Goal: Information Seeking & Learning: Learn about a topic

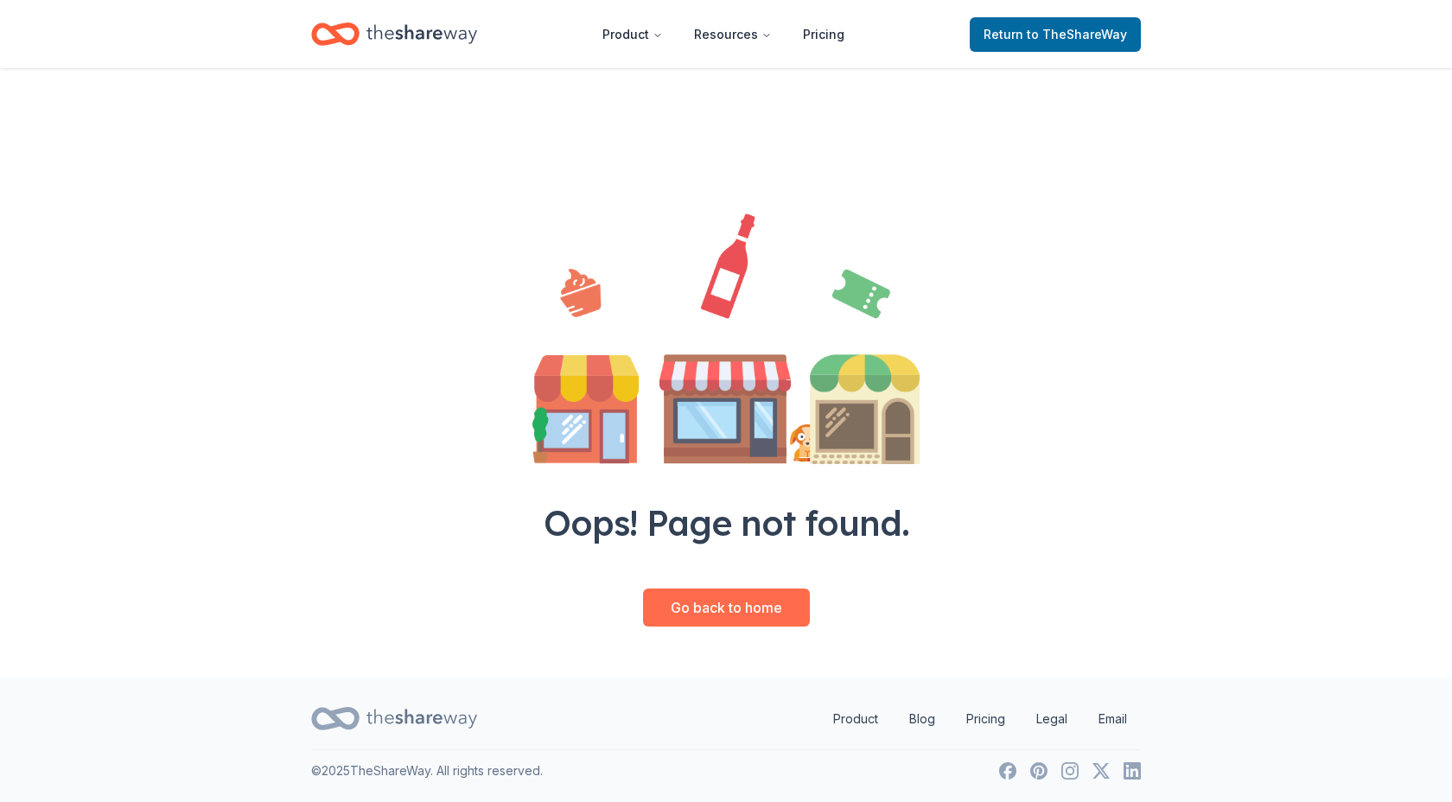
click at [711, 606] on link "Go back to home" at bounding box center [726, 608] width 167 height 38
click at [741, 611] on link "Go back to home" at bounding box center [726, 608] width 167 height 38
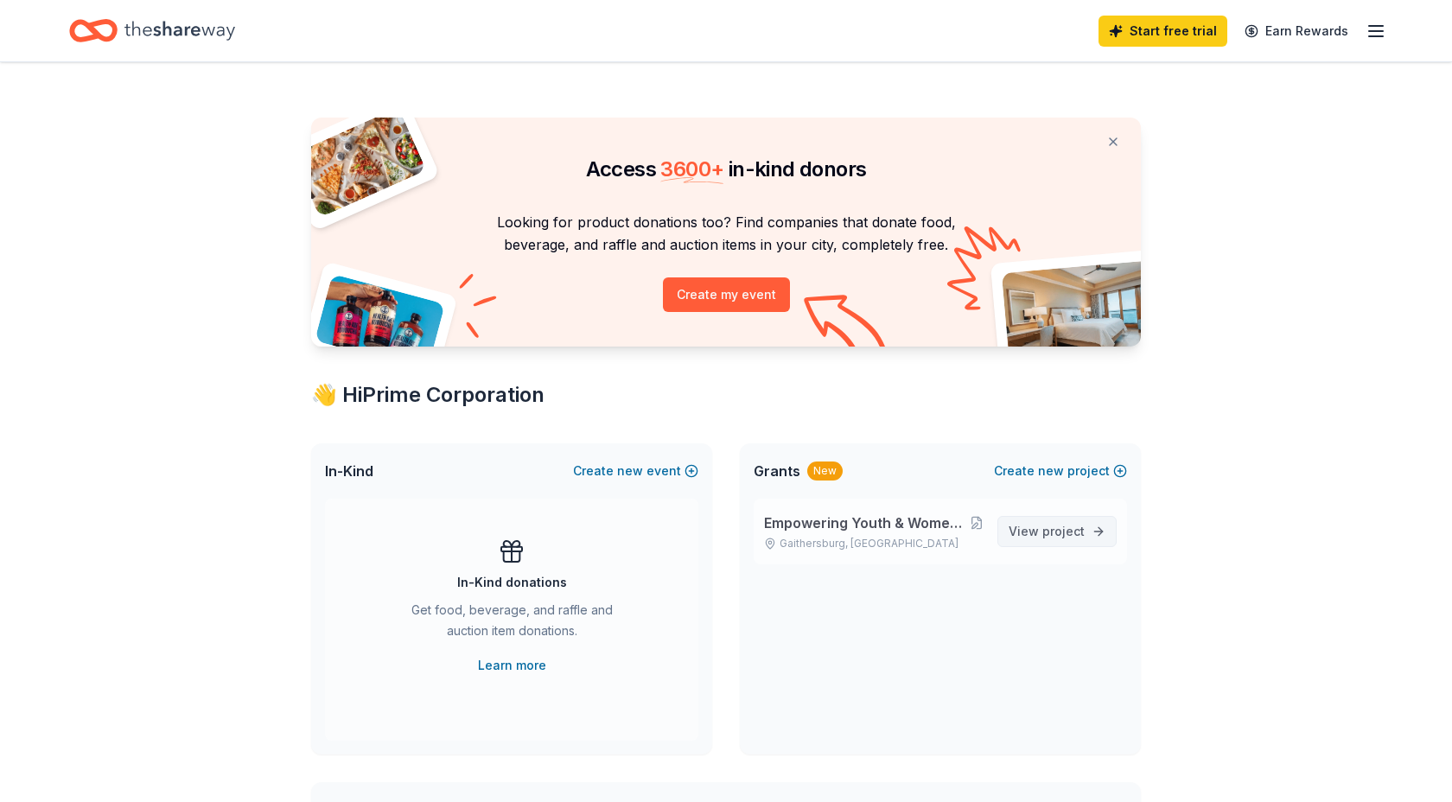
click at [1052, 531] on span "project" at bounding box center [1064, 531] width 42 height 15
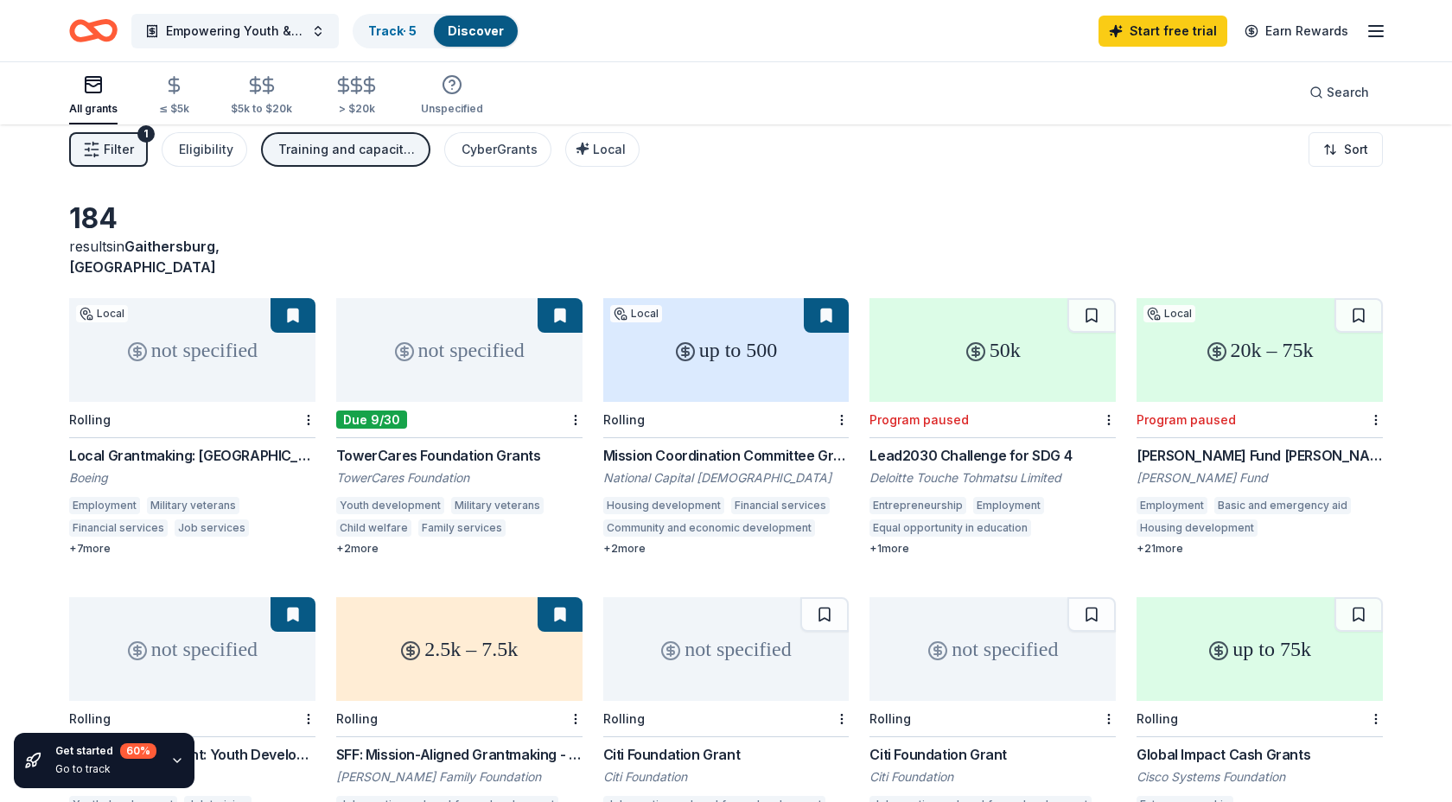
scroll to position [16, 0]
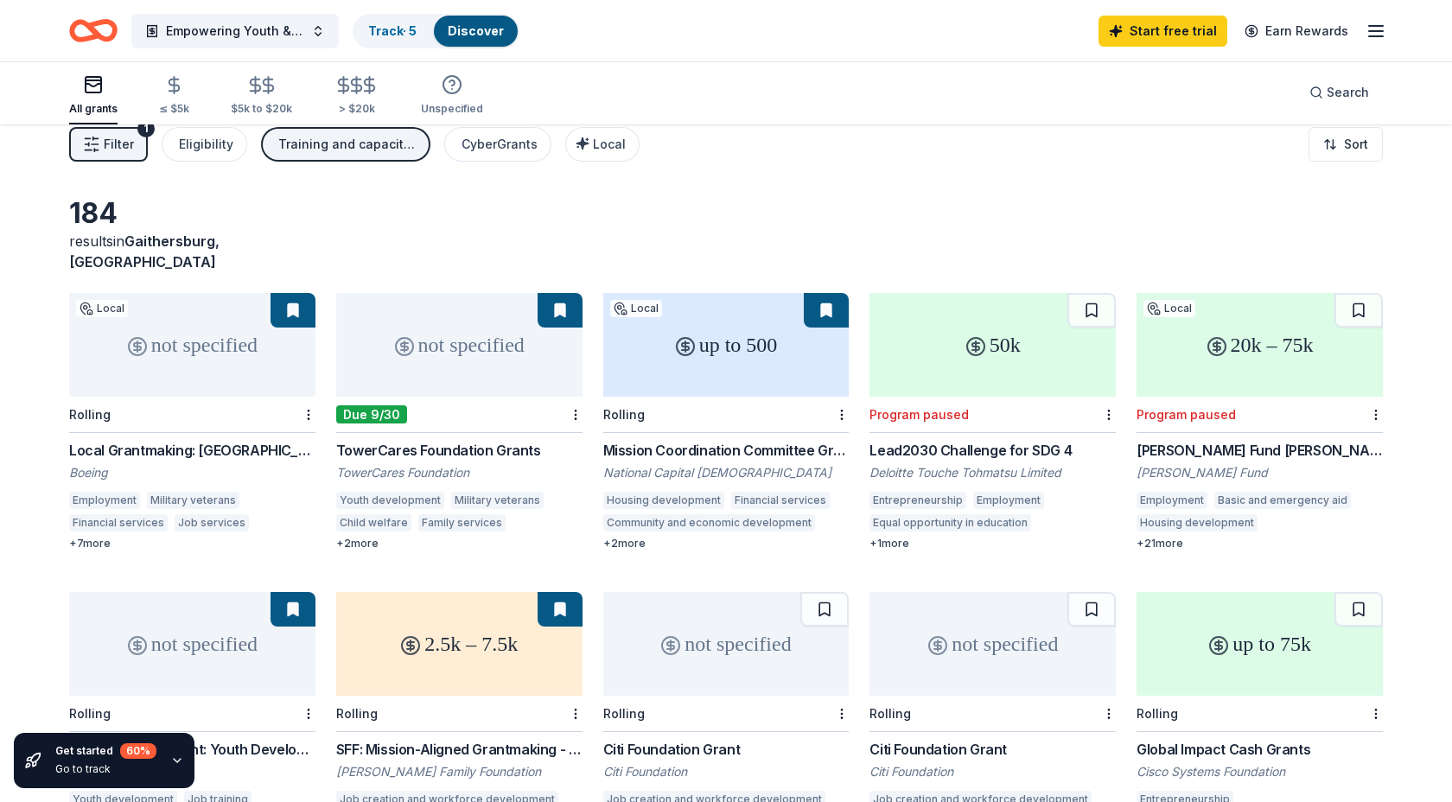
click at [718, 440] on div "Mission Coordination Committee Grants: Community Organizing Matching Grant" at bounding box center [726, 450] width 246 height 21
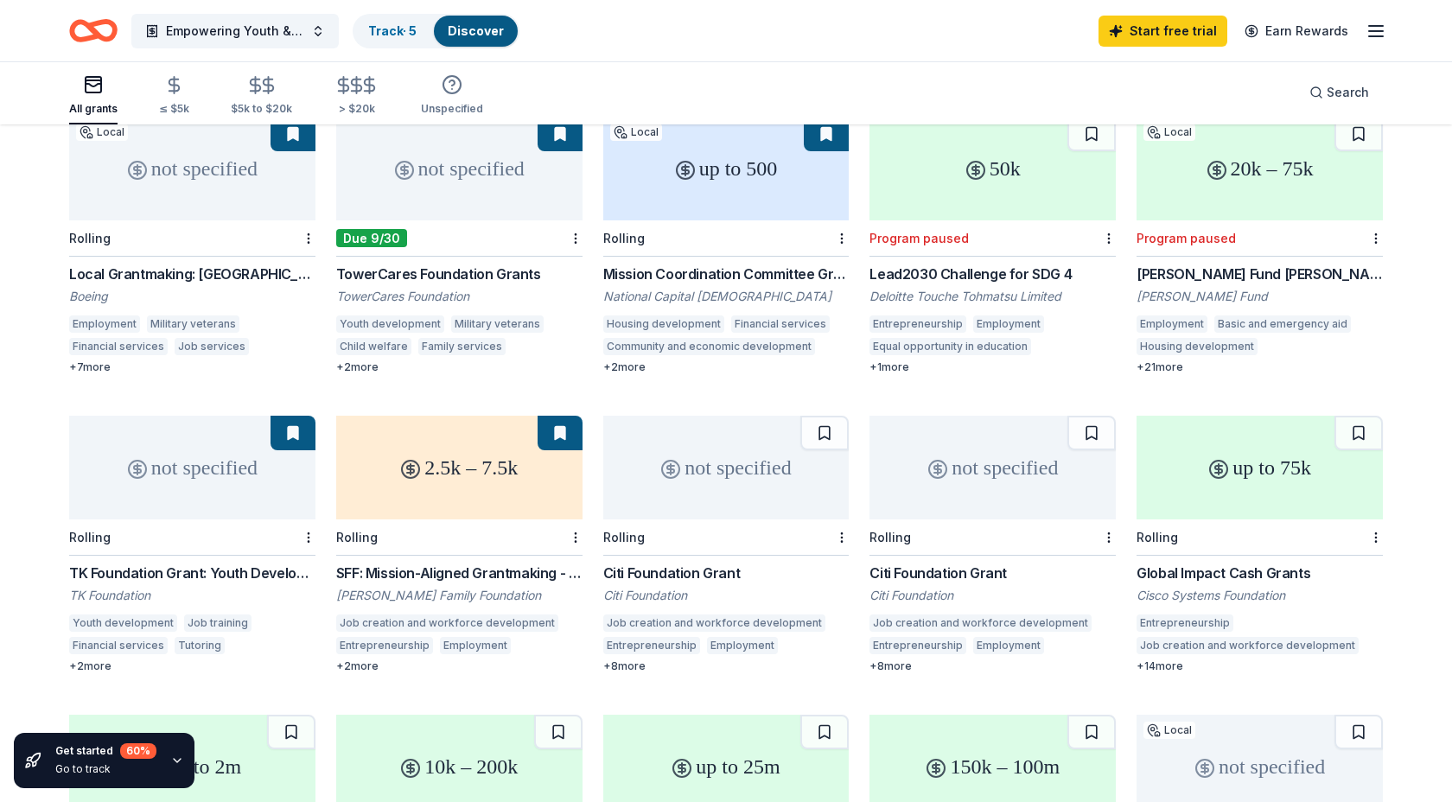
scroll to position [197, 0]
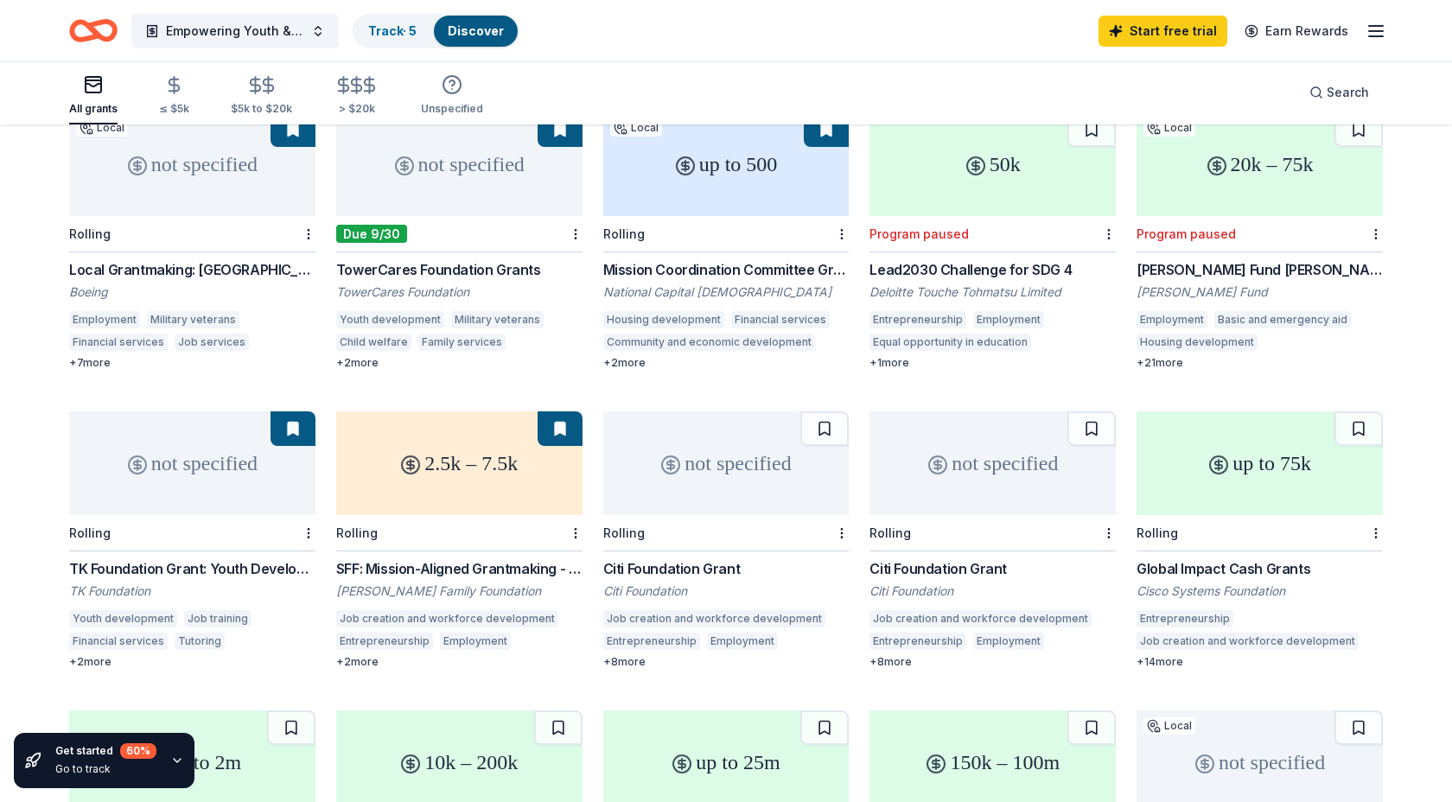
click at [188, 558] on div "TK Foundation Grant: Youth Development Grant" at bounding box center [192, 568] width 246 height 21
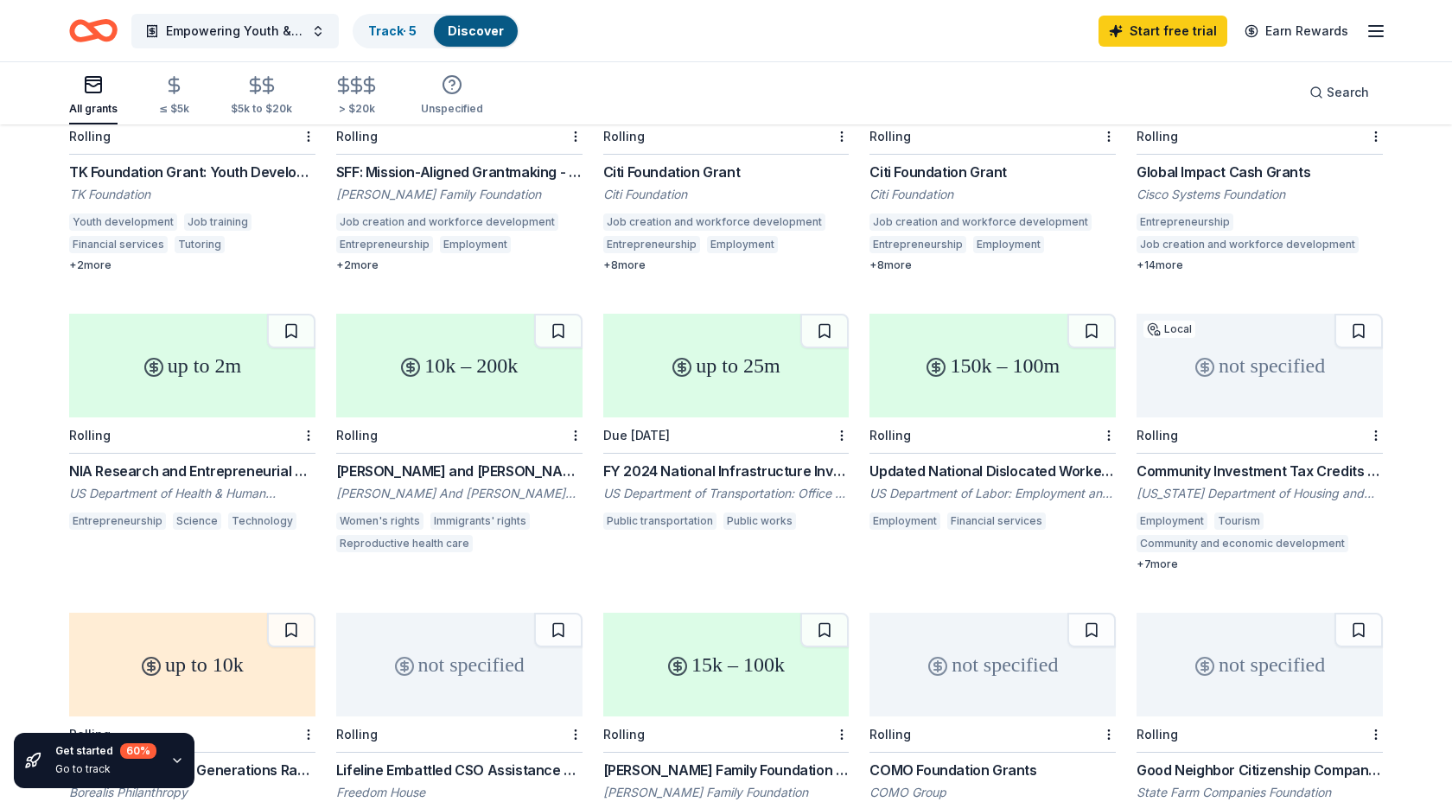
scroll to position [600, 0]
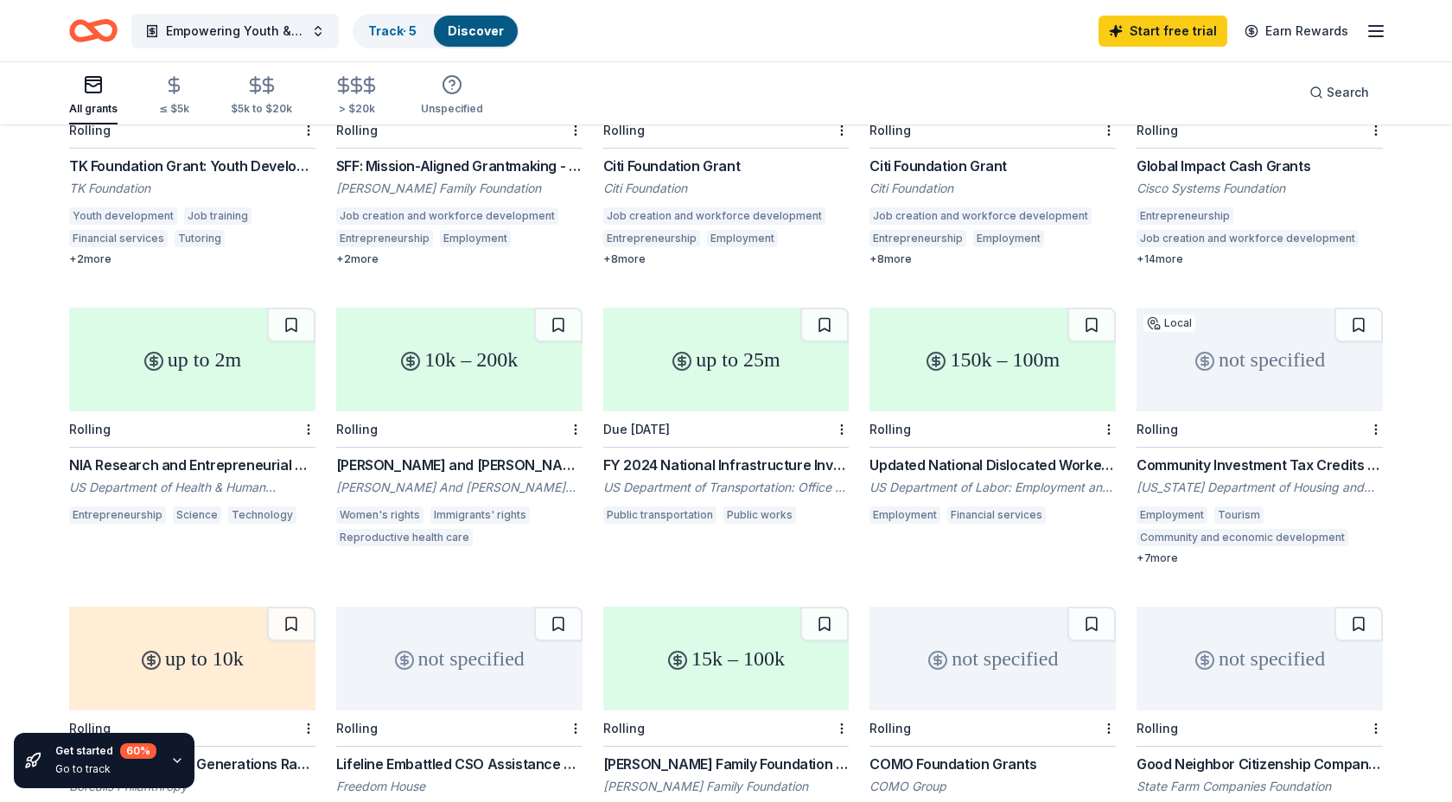
click at [711, 644] on div "15k – 100k" at bounding box center [726, 659] width 246 height 104
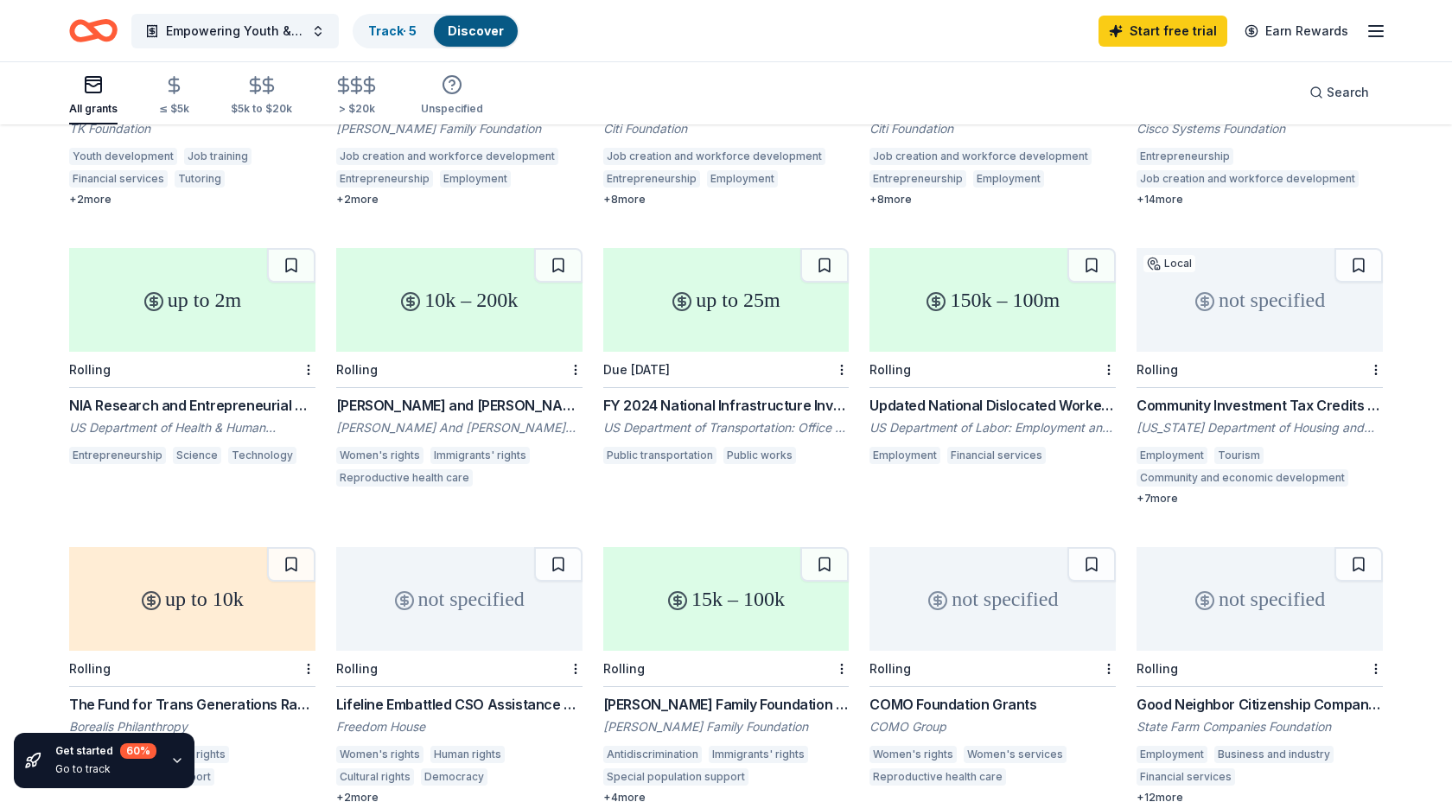
scroll to position [645, 0]
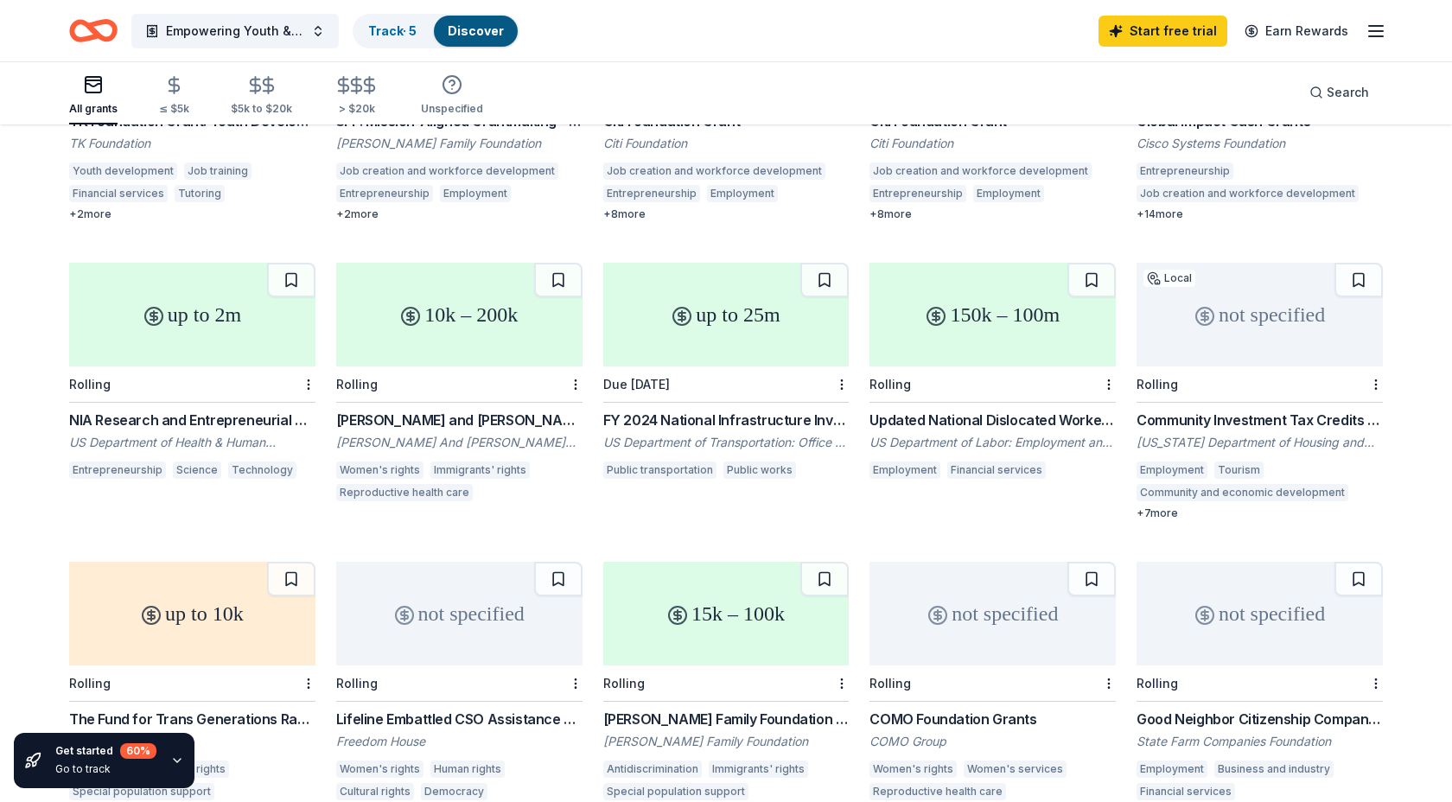
click at [978, 296] on div "150k – 100m" at bounding box center [993, 315] width 246 height 104
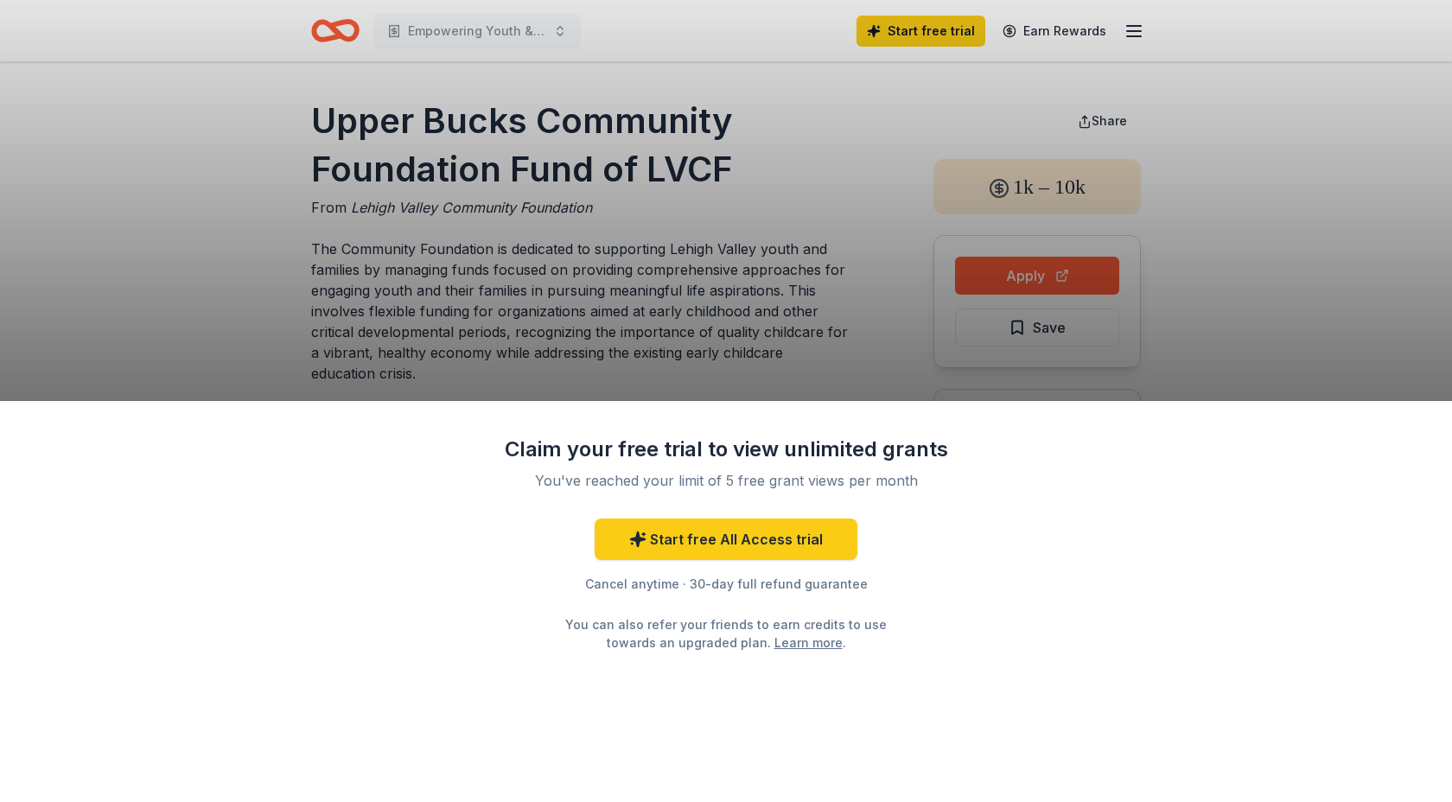
click at [1227, 195] on div "Claim your free trial to view unlimited grants You've reached your limit of 5 f…" at bounding box center [726, 401] width 1452 height 802
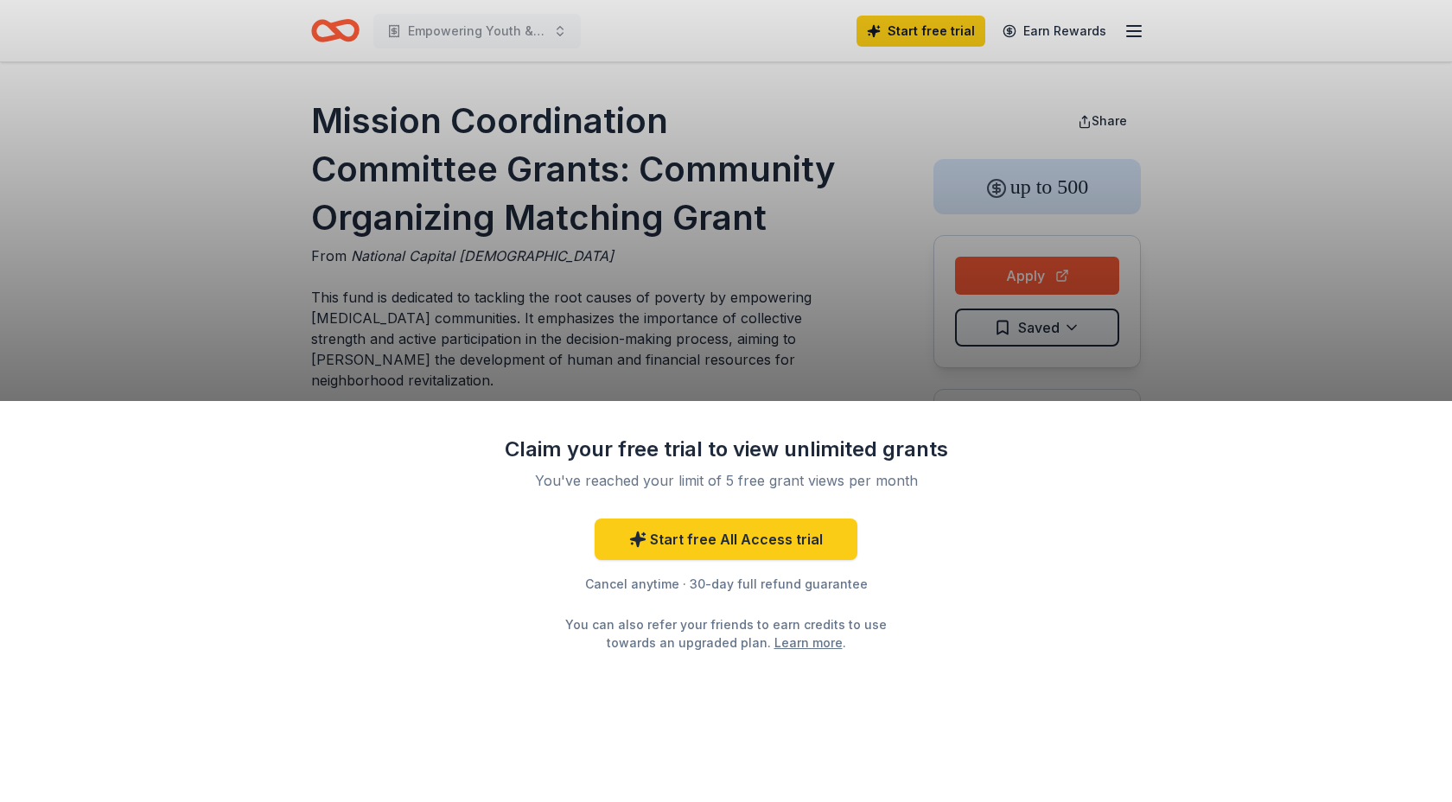
click at [860, 340] on div "Claim your free trial to view unlimited grants You've reached your limit of 5 f…" at bounding box center [726, 401] width 1452 height 802
click at [747, 538] on link "Start free All Access trial" at bounding box center [726, 539] width 263 height 41
click at [872, 336] on div "Claim your free trial to view unlimited grants You've reached your limit of 5 f…" at bounding box center [726, 401] width 1452 height 802
click at [224, 229] on div "Claim your free trial to view unlimited grants You've reached your limit of 5 f…" at bounding box center [726, 401] width 1452 height 802
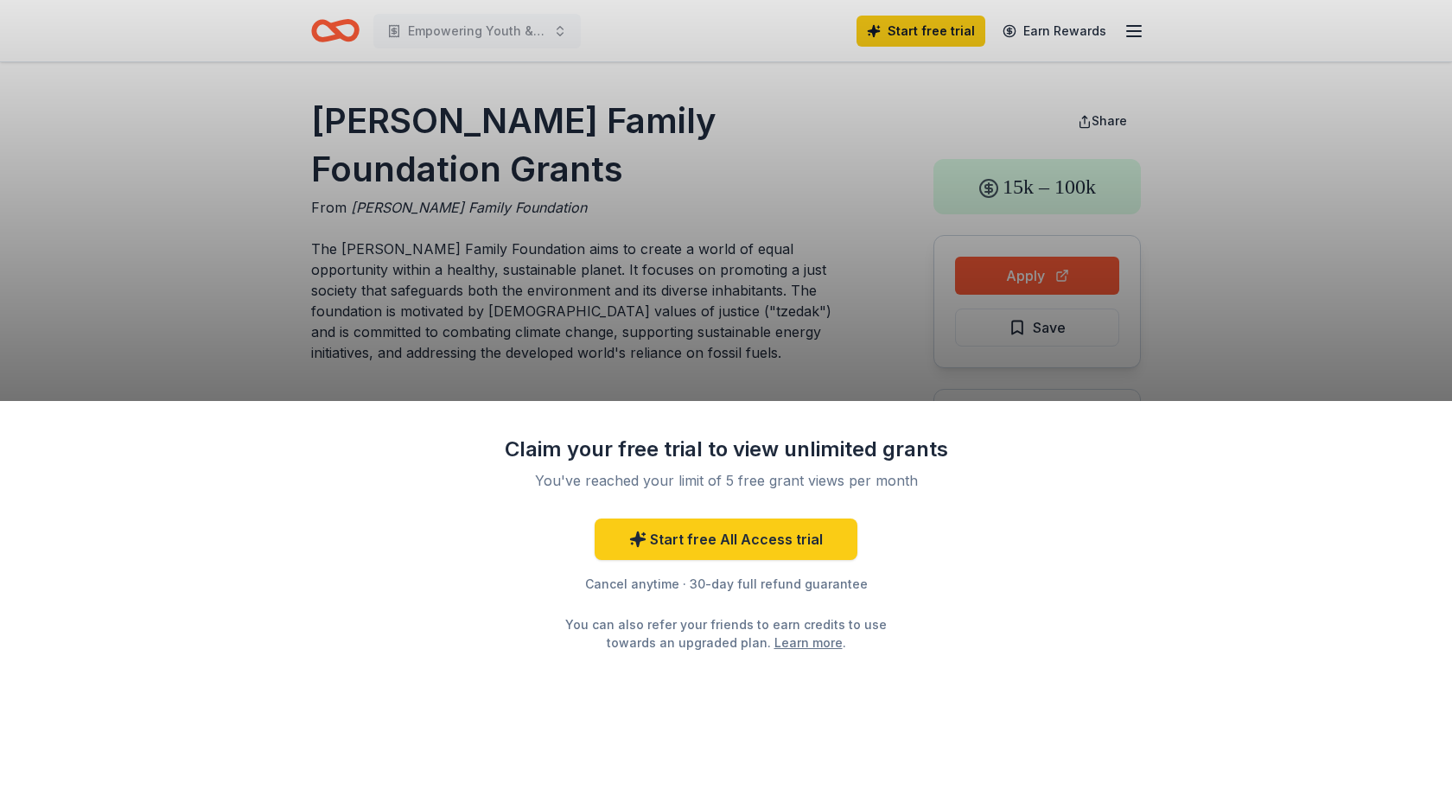
click at [825, 328] on div "Claim your free trial to view unlimited grants You've reached your limit of 5 f…" at bounding box center [726, 401] width 1452 height 802
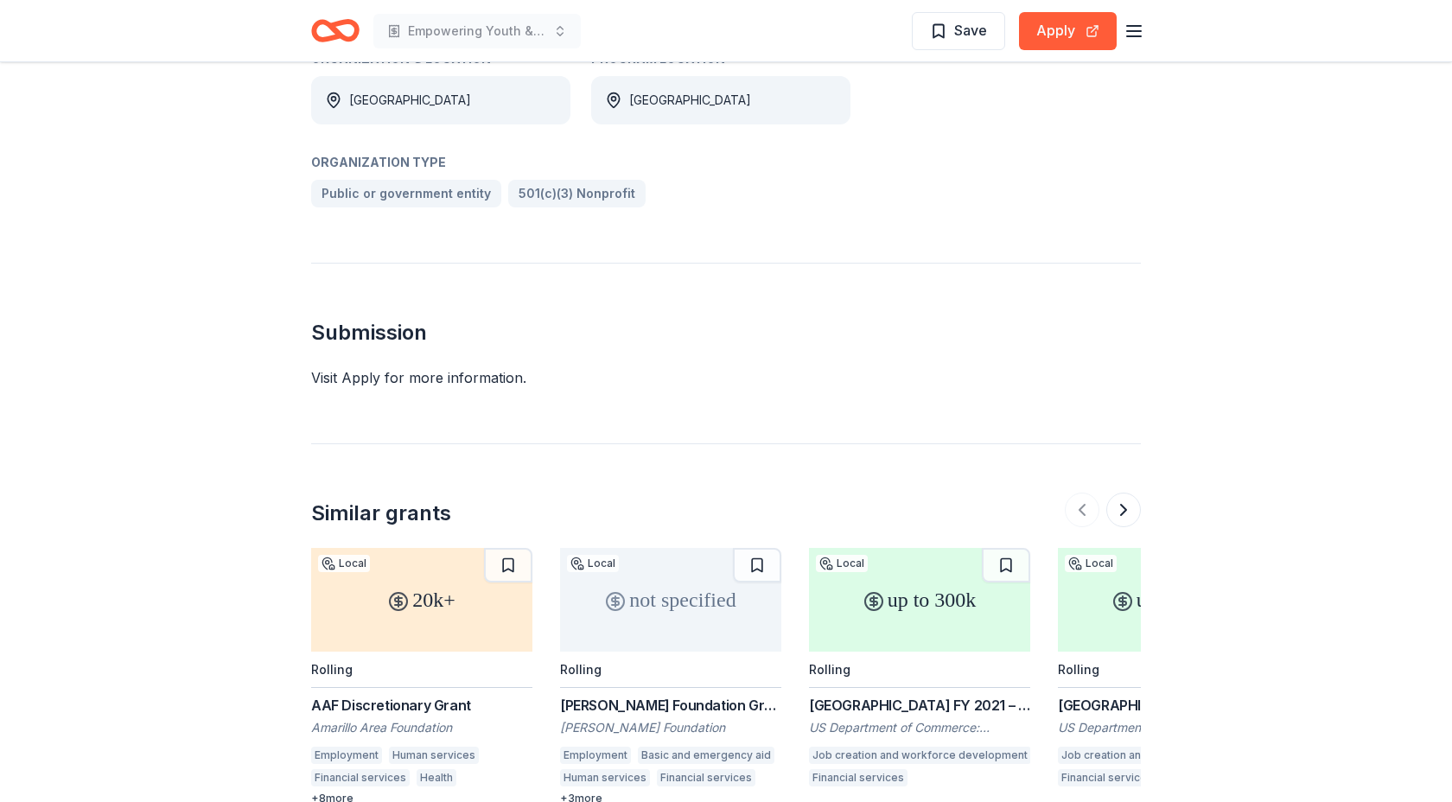
scroll to position [1036, 0]
